Goal: Task Accomplishment & Management: Complete application form

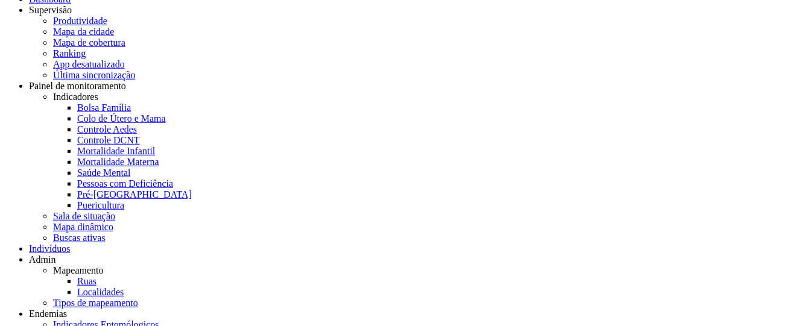
scroll to position [36, 0]
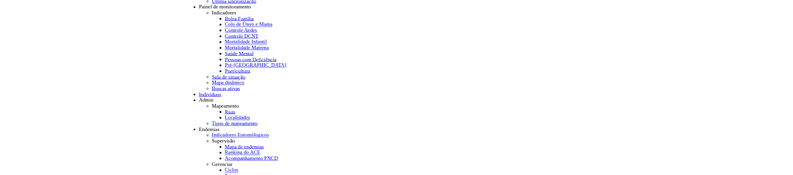
scroll to position [105, 0]
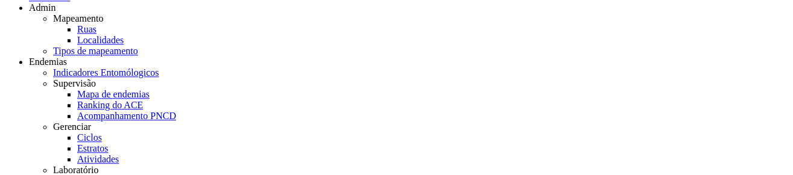
scroll to position [327, 0]
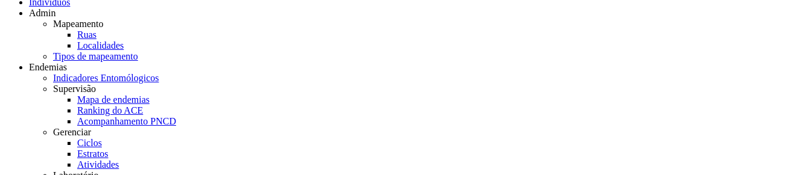
scroll to position [271, 0]
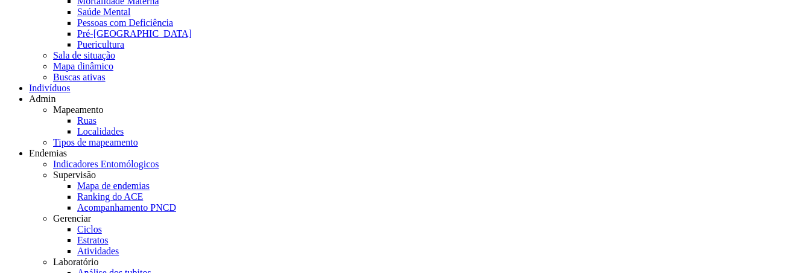
scroll to position [724, 0]
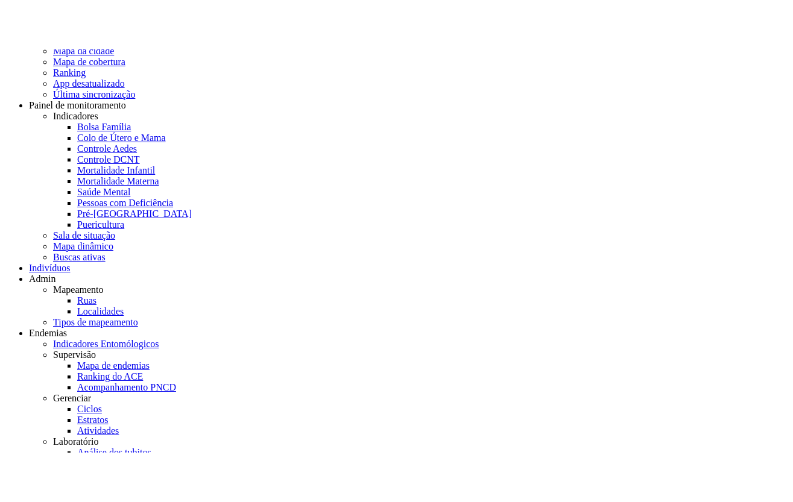
scroll to position [36, 0]
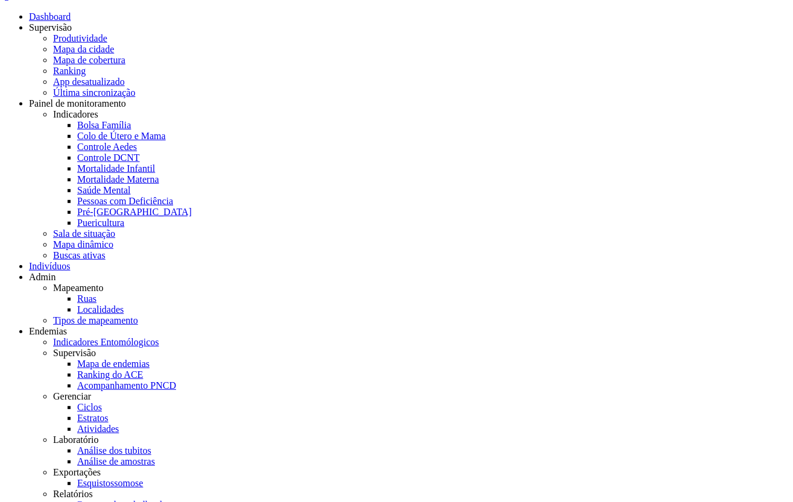
scroll to position [0, 0]
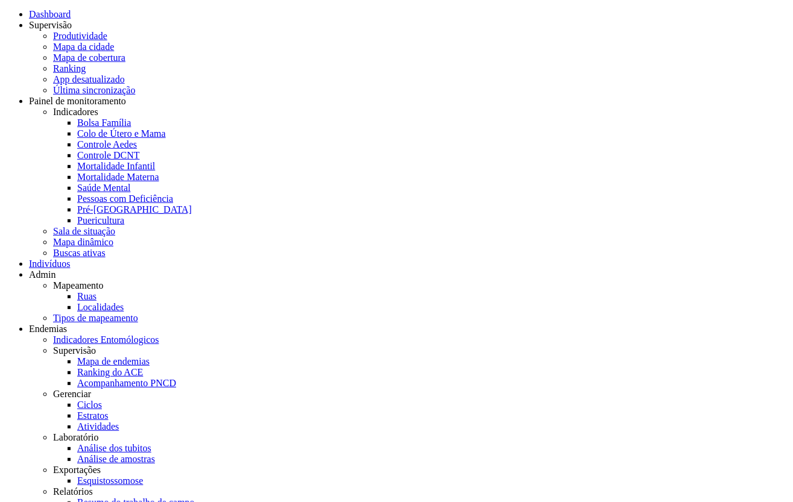
scroll to position [0, 0]
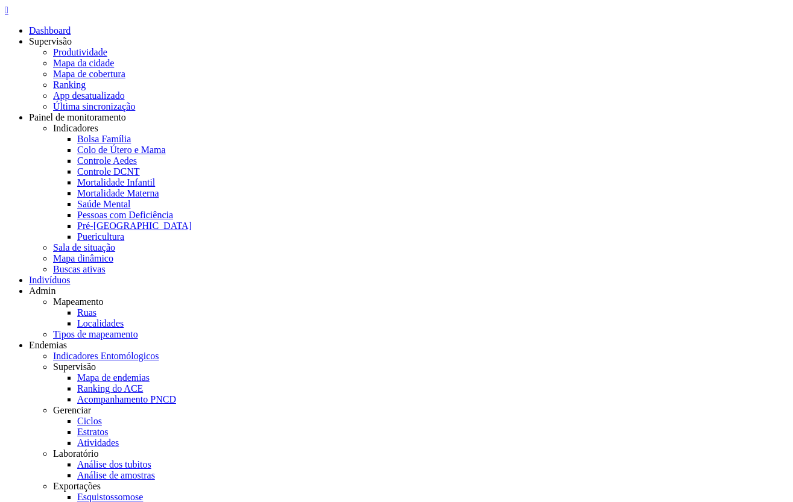
type input "*"
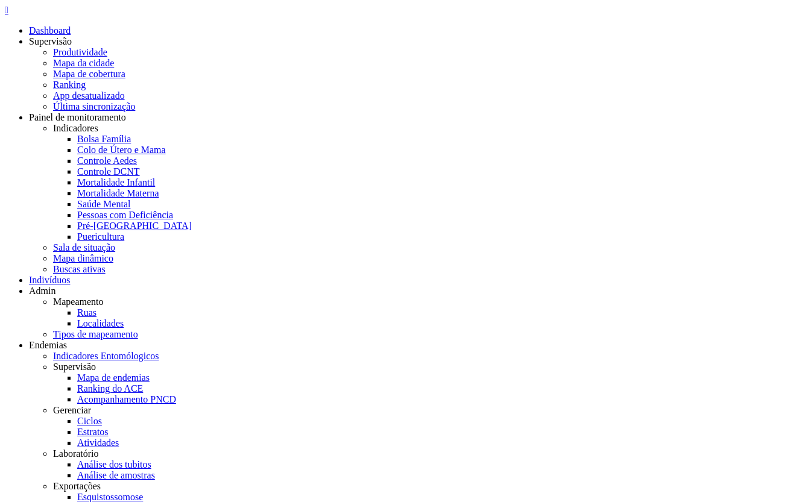
drag, startPoint x: 276, startPoint y: 172, endPoint x: 218, endPoint y: 171, distance: 58.5
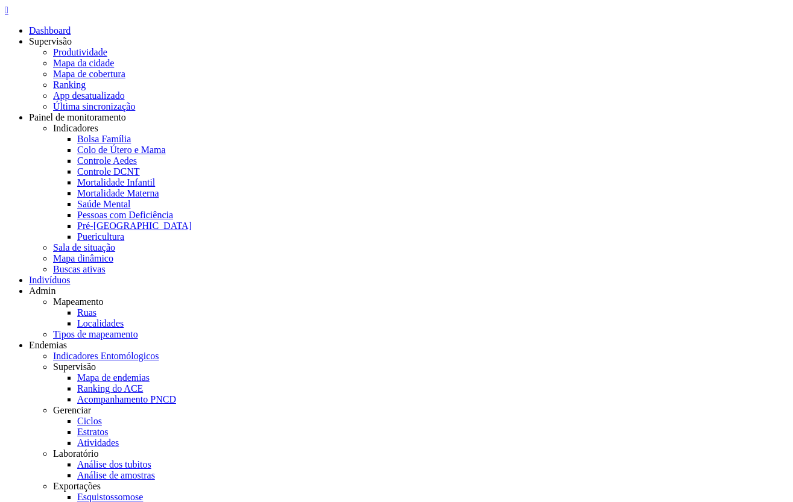
drag, startPoint x: 233, startPoint y: 376, endPoint x: 144, endPoint y: 319, distance: 106.0
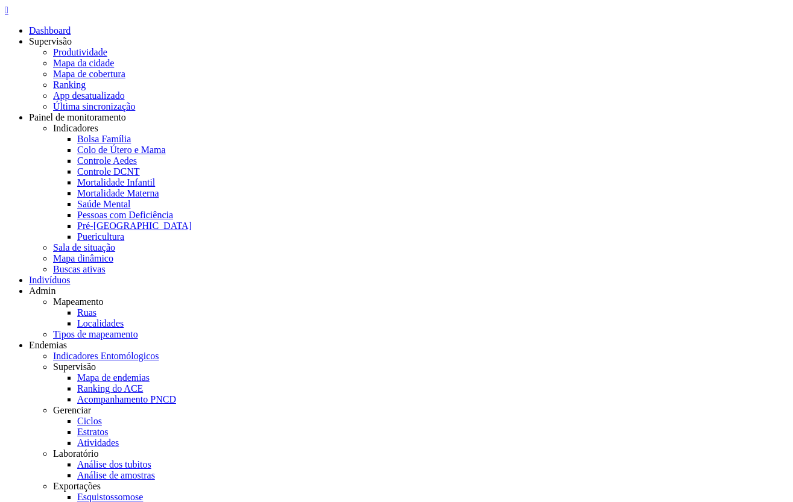
drag, startPoint x: 596, startPoint y: 239, endPoint x: 587, endPoint y: 243, distance: 9.7
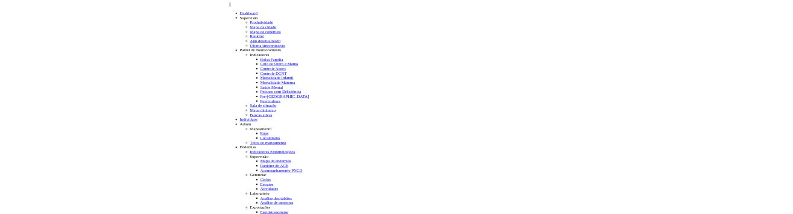
scroll to position [651, 0]
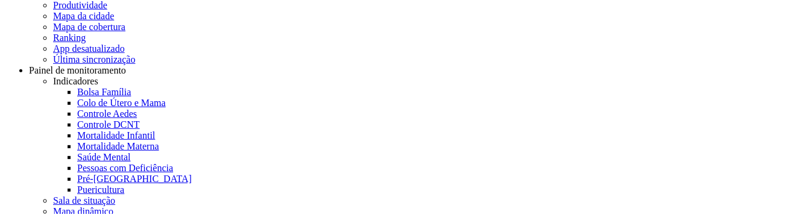
scroll to position [74, 0]
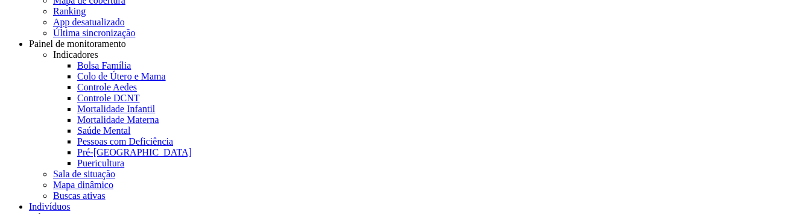
drag, startPoint x: 526, startPoint y: 184, endPoint x: 283, endPoint y: 131, distance: 248.6
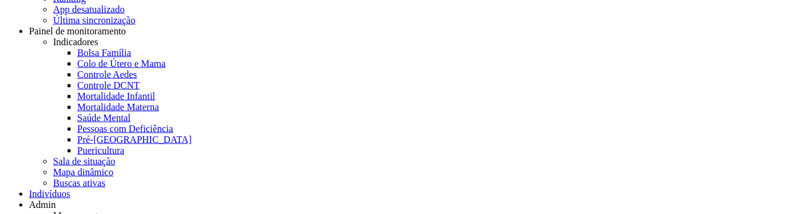
scroll to position [95, 0]
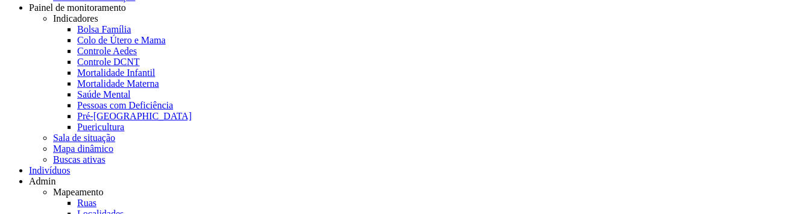
scroll to position [233, 0]
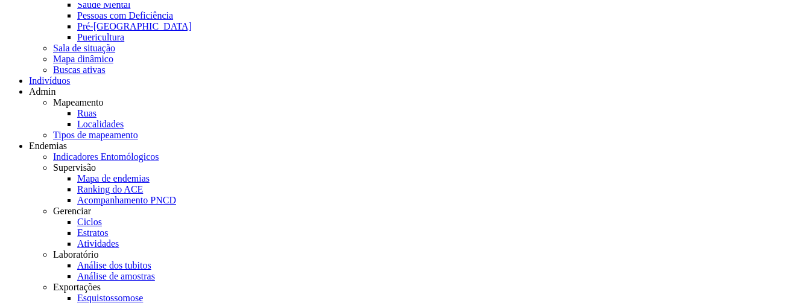
scroll to position [111, 0]
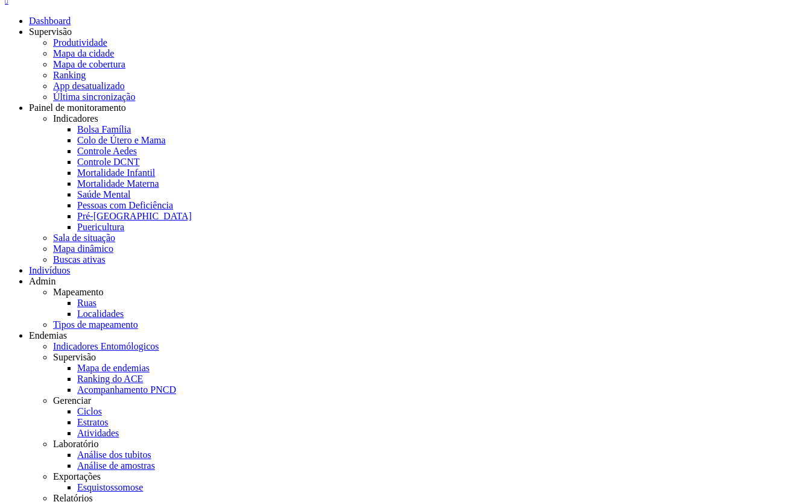
scroll to position [0, 0]
